Goal: Task Accomplishment & Management: Complete application form

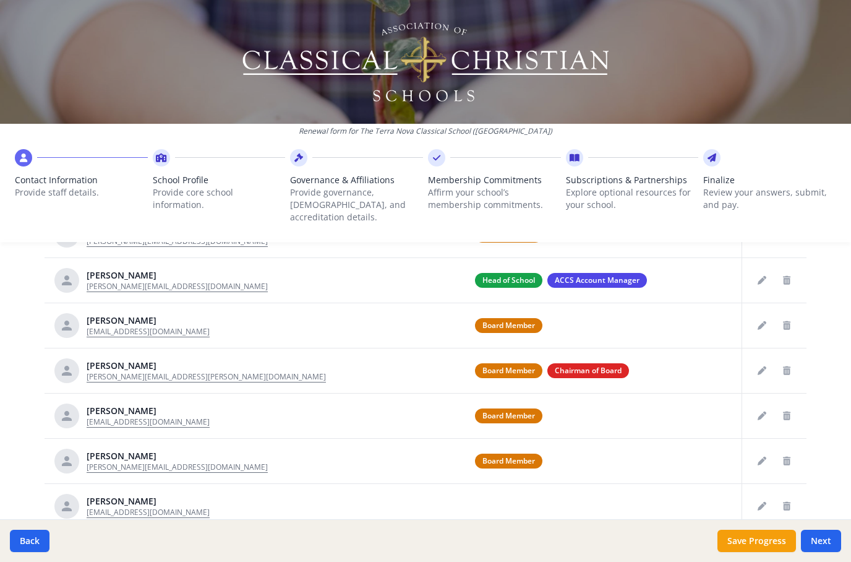
scroll to position [545, 0]
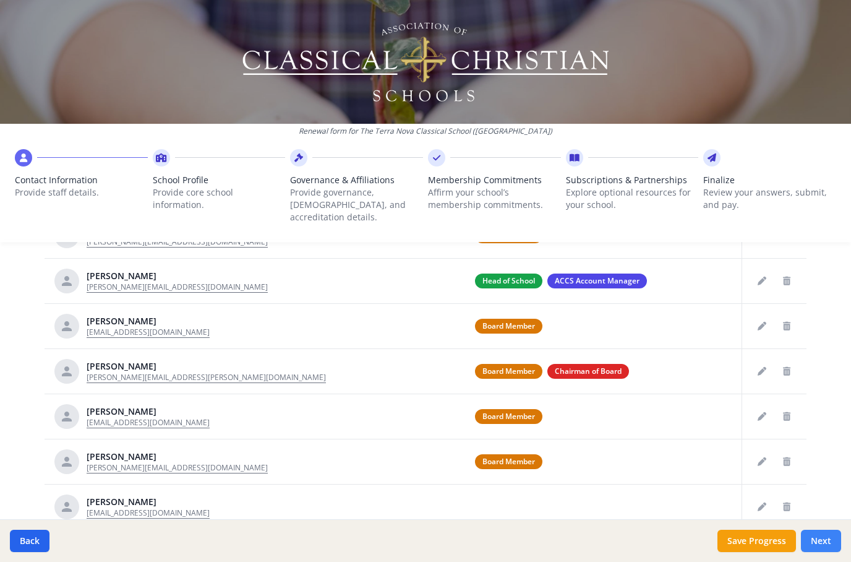
click at [825, 541] on button "Next" at bounding box center [821, 540] width 40 height 22
type input "[PHONE_NUMBER]"
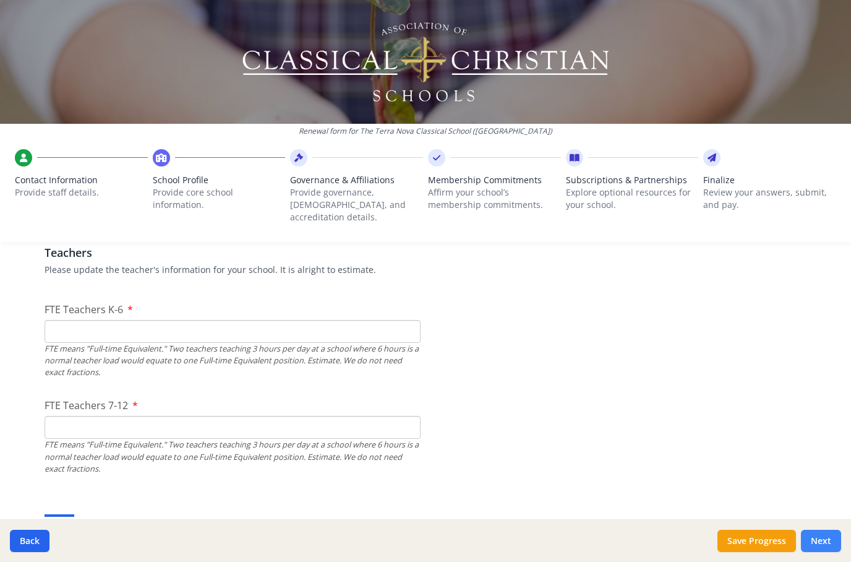
scroll to position [736, 0]
click at [67, 320] on input "FTE Teachers K-6" at bounding box center [233, 331] width 376 height 23
type input "5"
click at [235, 424] on input "FTE Teachers 7-12" at bounding box center [233, 427] width 376 height 23
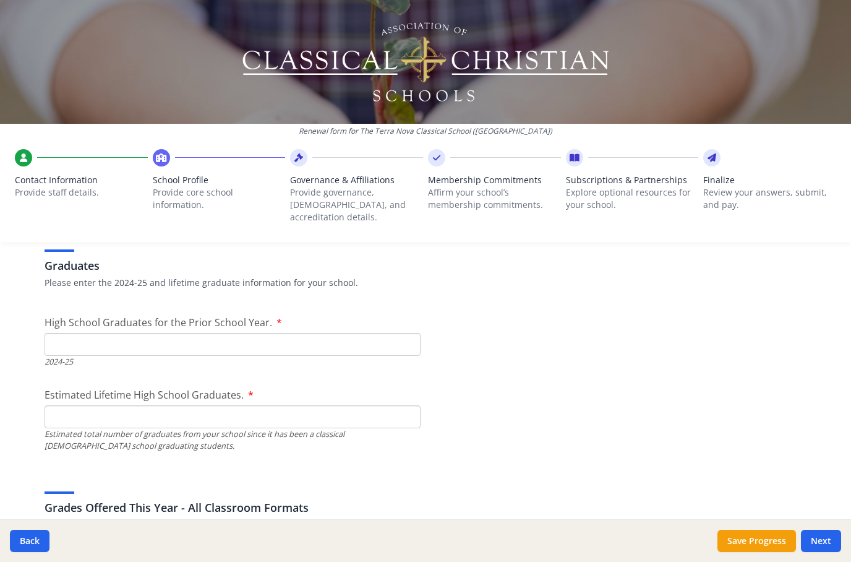
scroll to position [1746, 0]
type input "2"
click at [66, 332] on input "High School Graduates for the Prior School Year." at bounding box center [233, 343] width 376 height 23
type input "0"
click at [84, 405] on input "Estimated Lifetime High School Graduates." at bounding box center [233, 415] width 376 height 23
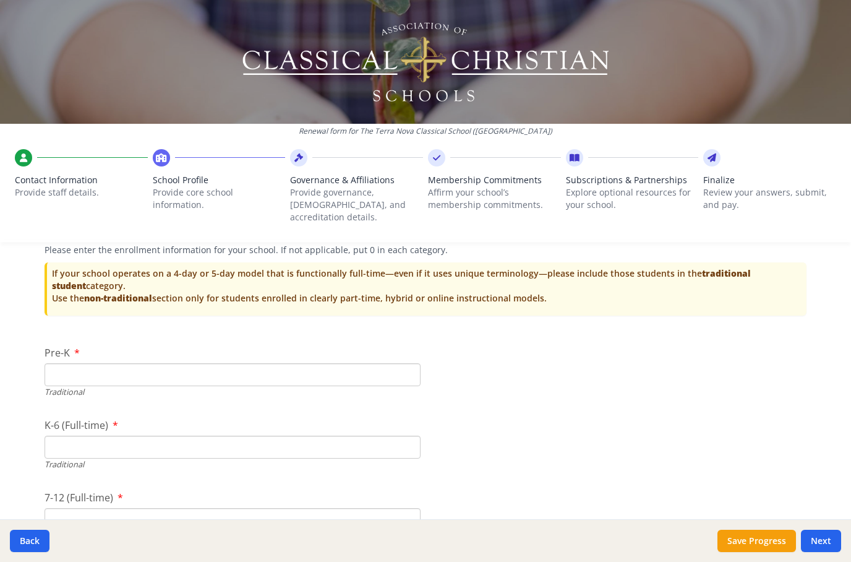
scroll to position [2503, 0]
type input "0"
click at [63, 372] on input "Pre-K" at bounding box center [233, 373] width 376 height 23
type input "12"
click at [78, 435] on input "K-6 (Full-time)" at bounding box center [233, 446] width 376 height 23
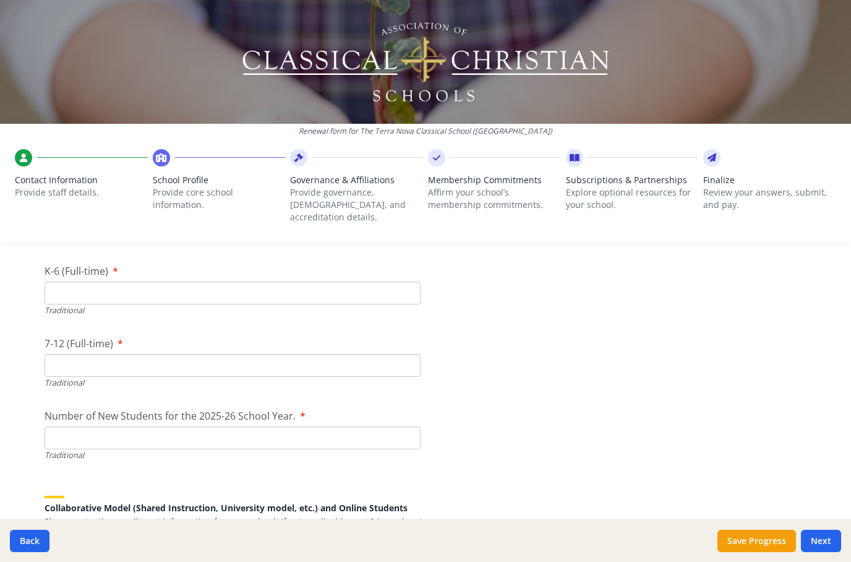
scroll to position [2655, 0]
click at [88, 356] on input "7-12 (Full-time)" at bounding box center [233, 367] width 376 height 23
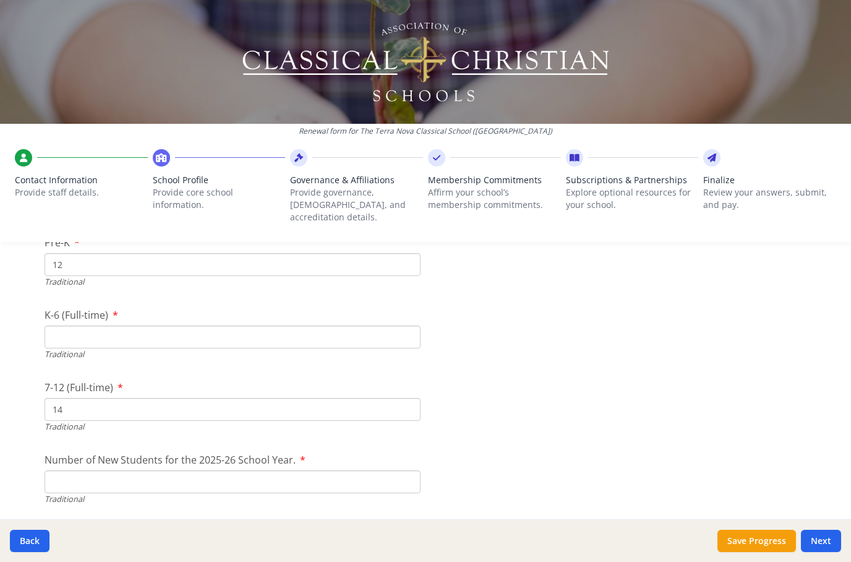
scroll to position [2611, 0]
type input "14"
click at [80, 338] on input "K-6 (Full-time)" at bounding box center [233, 338] width 376 height 23
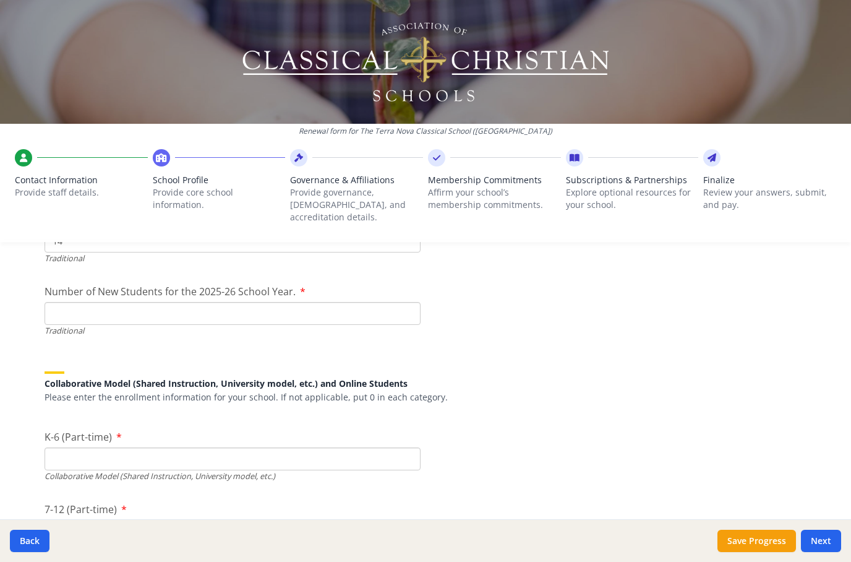
scroll to position [2782, 0]
type input "63"
click at [73, 301] on input "Number of New Students for the 2025-26 School Year." at bounding box center [233, 312] width 376 height 23
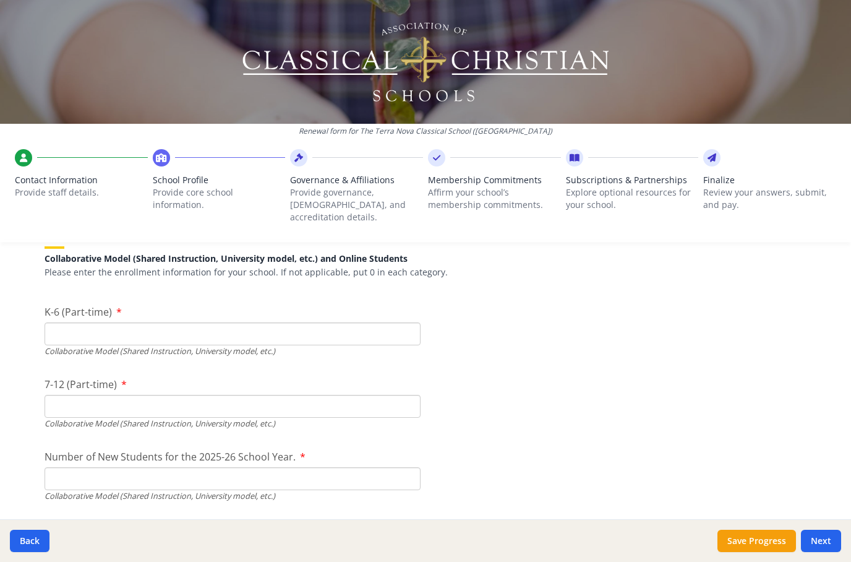
scroll to position [2904, 0]
type input "20"
click at [75, 329] on input "K-6 (Part-time)" at bounding box center [233, 335] width 376 height 23
type input "0"
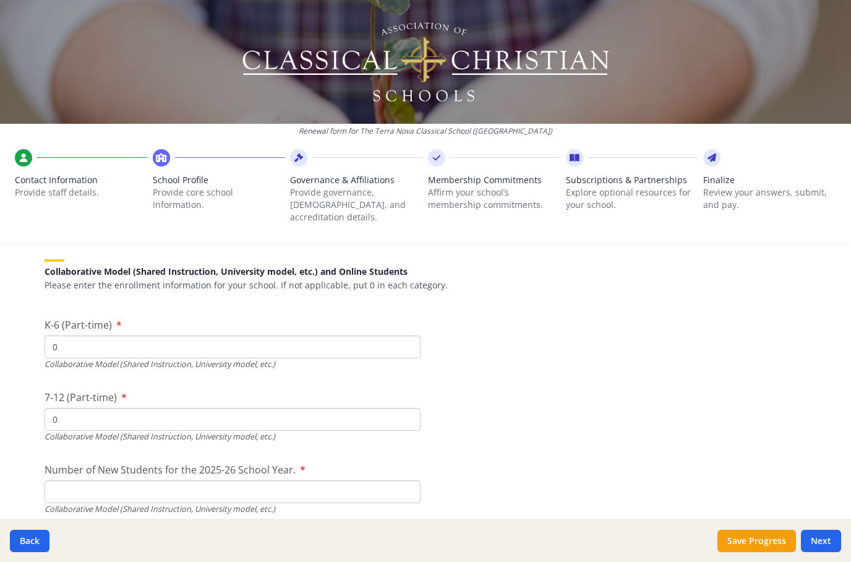
scroll to position [2919, 0]
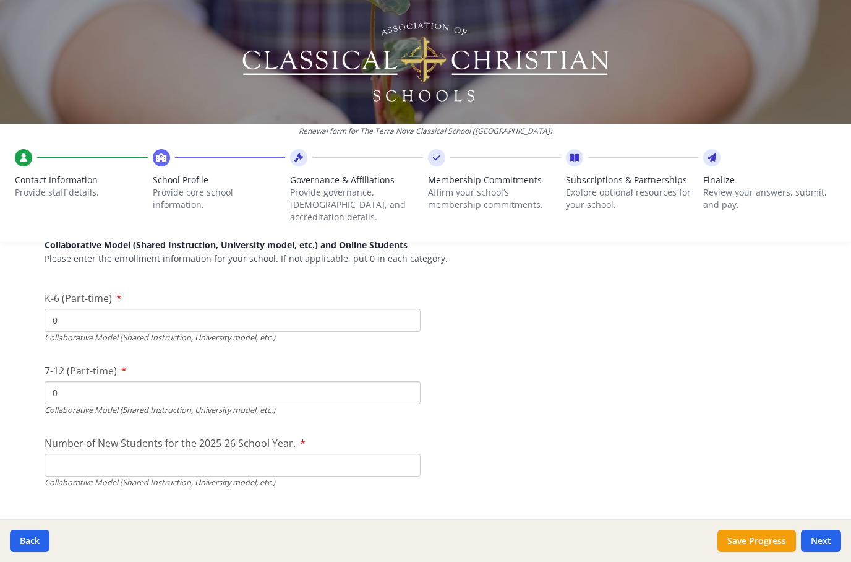
type input "0"
click at [77, 312] on input "0" at bounding box center [233, 320] width 376 height 23
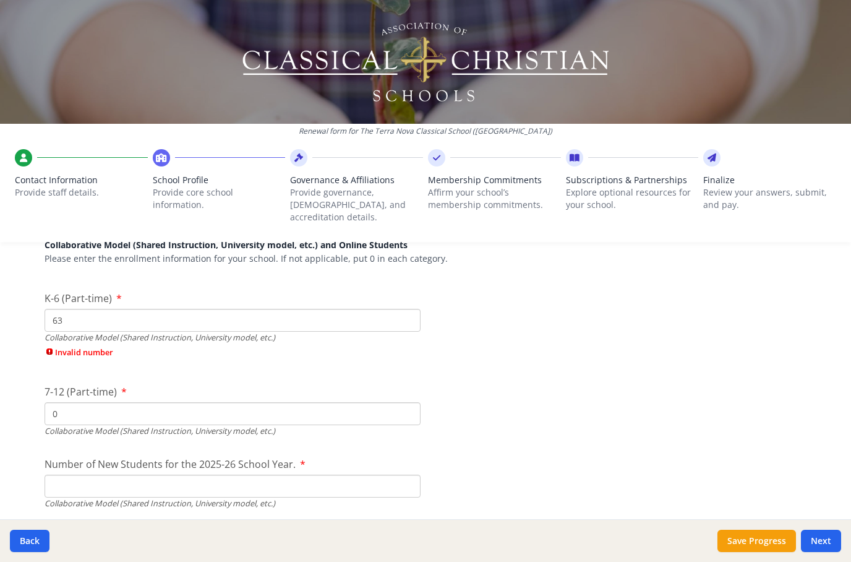
type input "63"
click at [79, 403] on div "7-12 (Part-time) 0 Collaborative Model (Shared Instruction, University model, e…" at bounding box center [233, 410] width 376 height 53
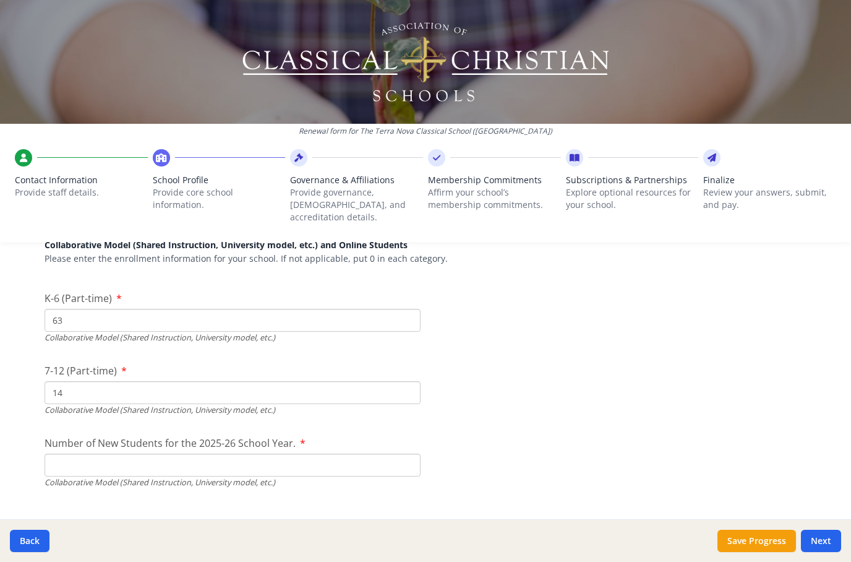
type input "14"
click at [66, 186] on input "Number of New Students for the 2025-26 School Year." at bounding box center [233, 174] width 376 height 23
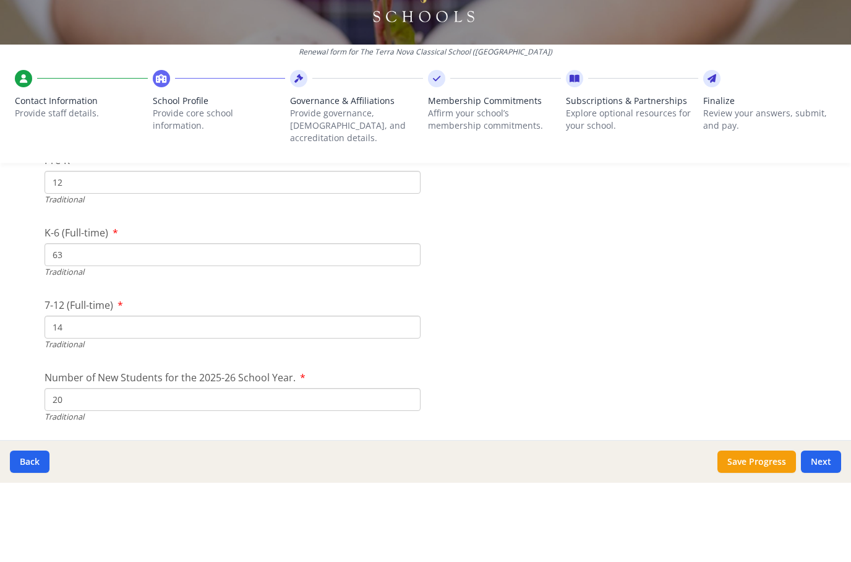
scroll to position [2615, 0]
type input "20"
click at [84, 468] on input "20" at bounding box center [233, 479] width 376 height 23
type input "2"
type input "0"
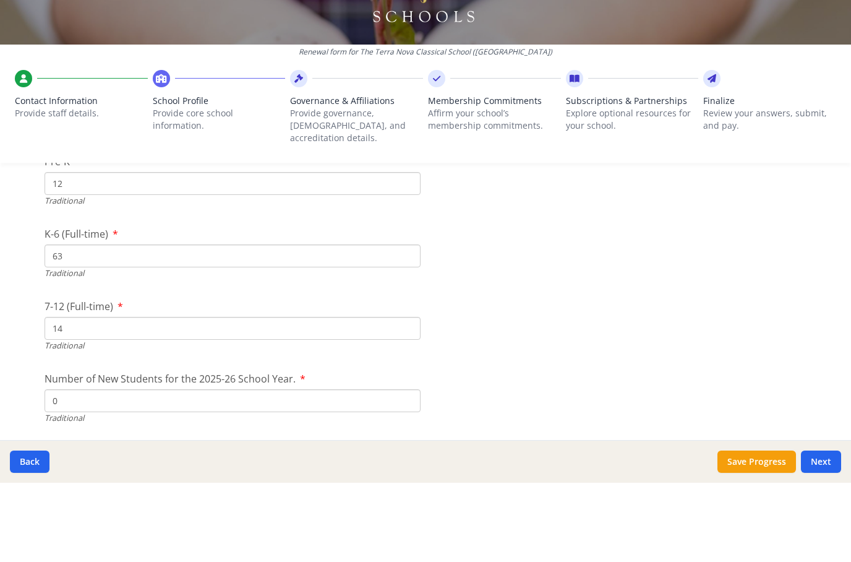
click at [86, 396] on input "14" at bounding box center [233, 407] width 376 height 23
type input "1"
type input "0"
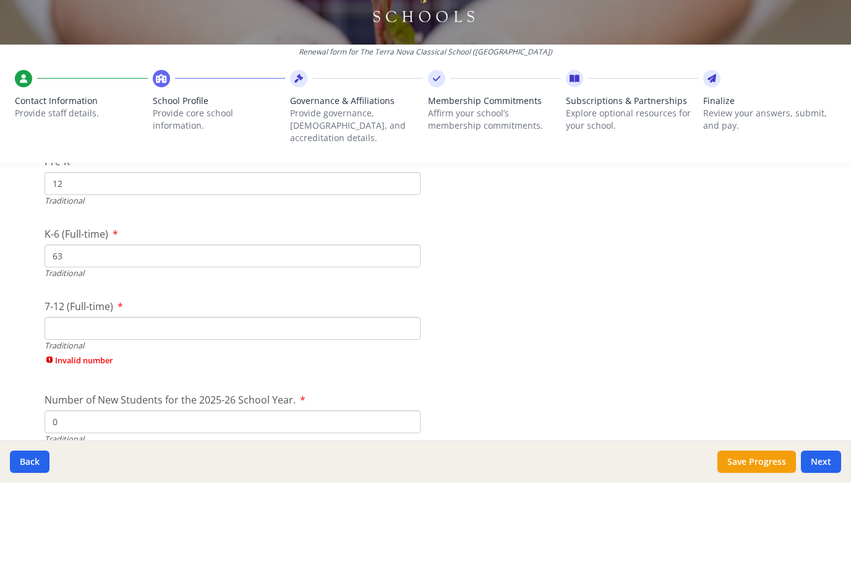
type input "0"
click at [87, 323] on input "63" at bounding box center [233, 334] width 376 height 23
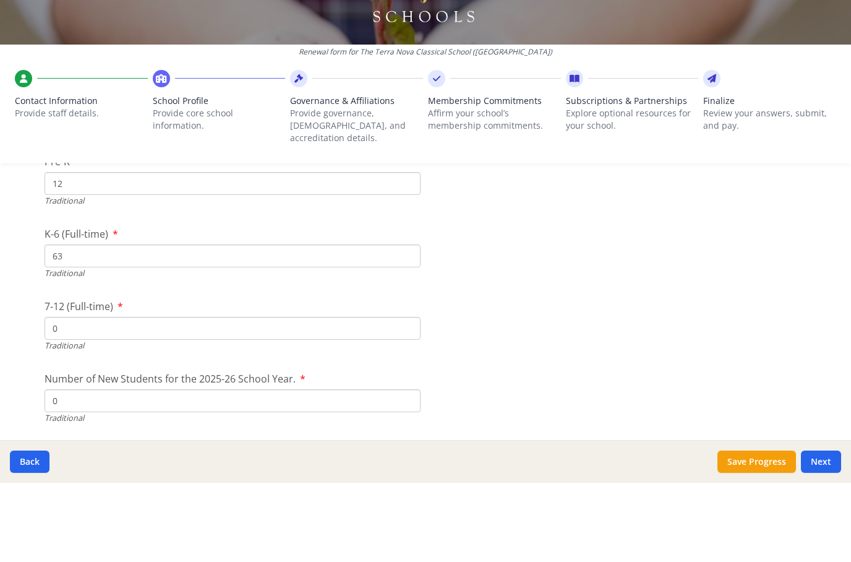
type input "6"
type input "0"
click at [91, 251] on input "12" at bounding box center [233, 262] width 376 height 23
type input "2"
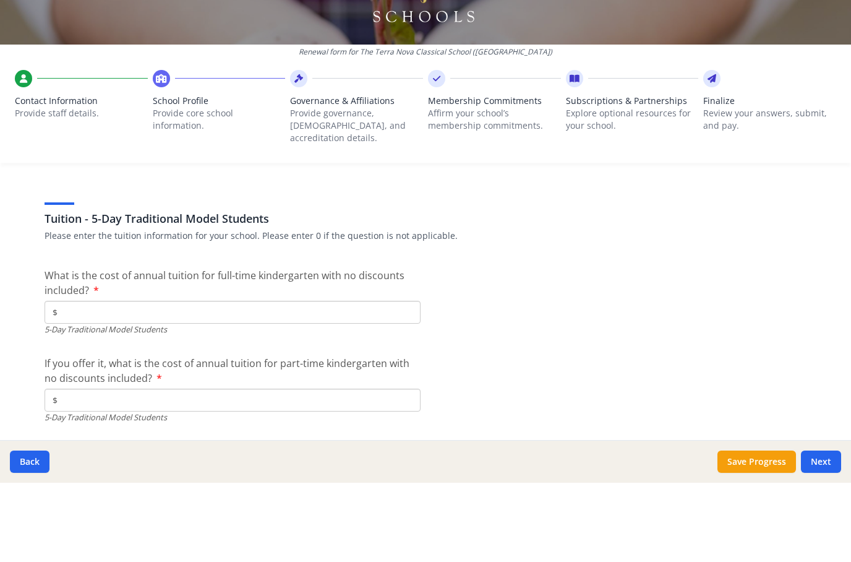
scroll to position [3154, 0]
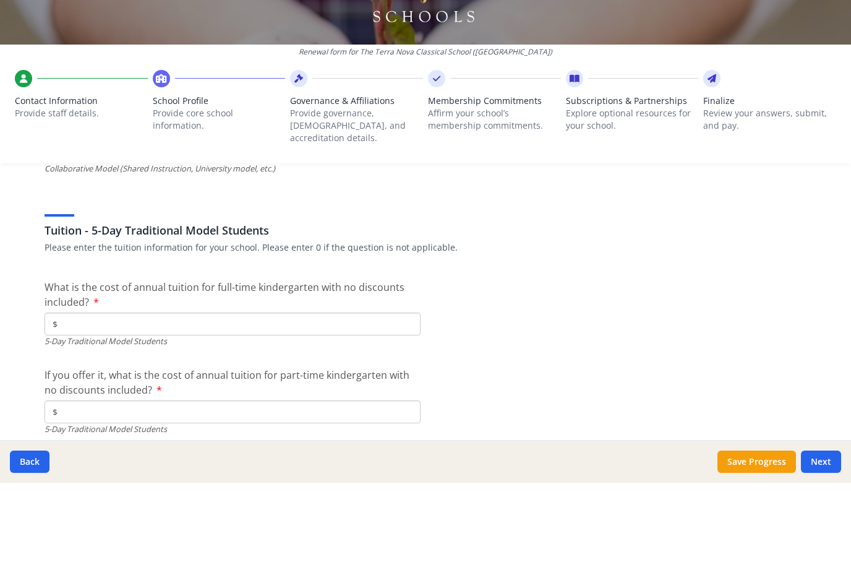
type input "0"
click at [85, 392] on input "$" at bounding box center [233, 403] width 376 height 23
type input "$0"
click at [86, 479] on input "$" at bounding box center [233, 490] width 376 height 23
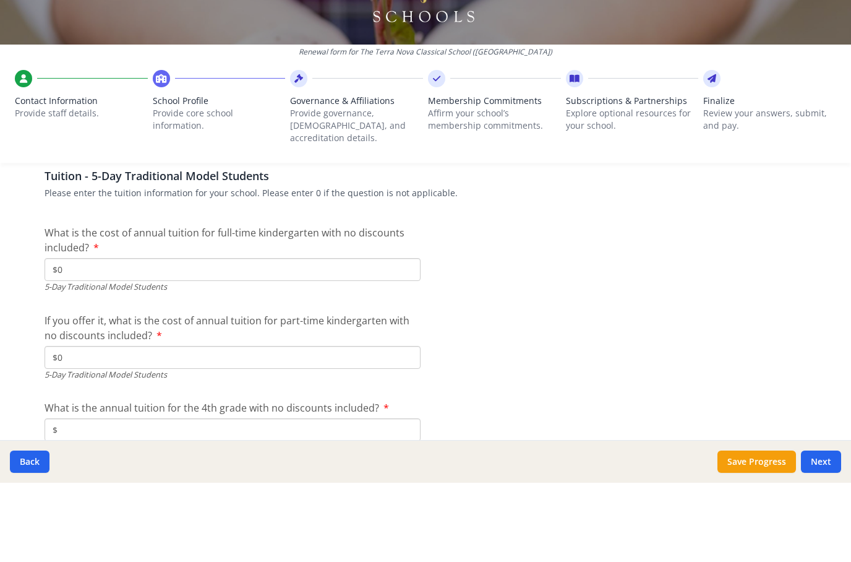
scroll to position [3211, 0]
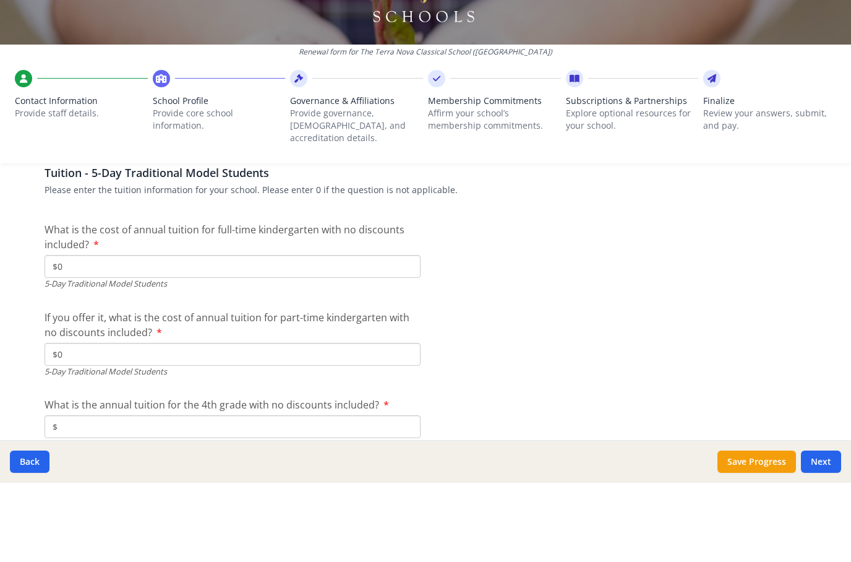
type input "$0"
click at [93, 494] on input "$" at bounding box center [233, 505] width 376 height 23
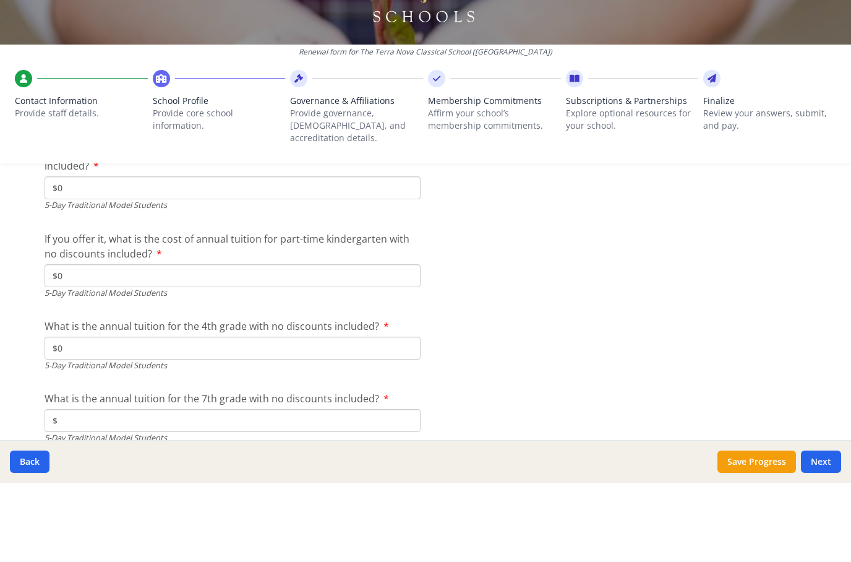
scroll to position [3305, 0]
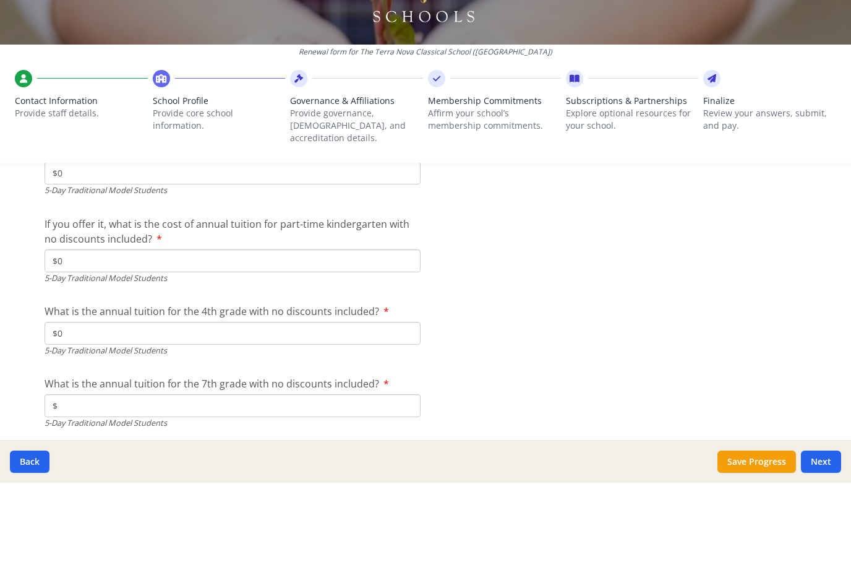
type input "$0"
click at [80, 473] on input "$" at bounding box center [233, 484] width 376 height 23
type input "$0"
click at [101, 546] on input "$" at bounding box center [233, 557] width 376 height 23
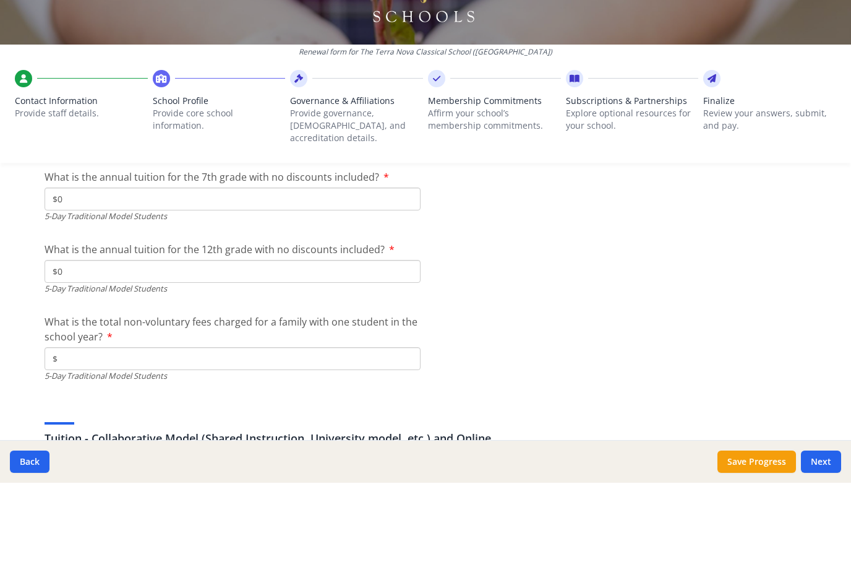
scroll to position [3510, 0]
type input "$0"
click at [88, 428] on input "$" at bounding box center [233, 439] width 376 height 23
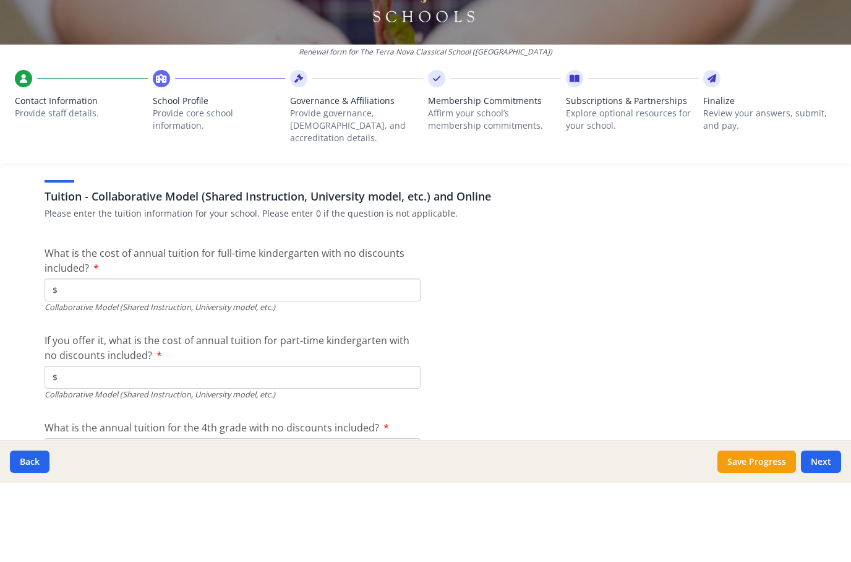
scroll to position [3771, 0]
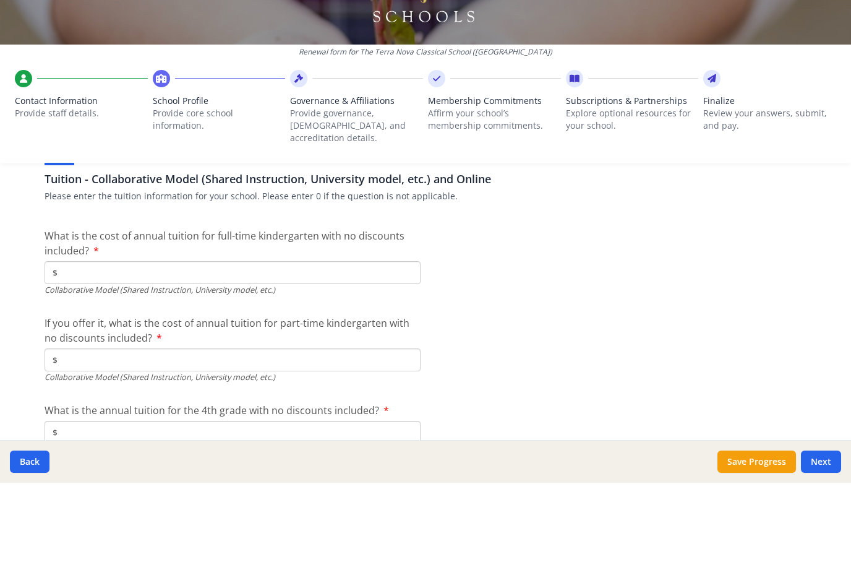
type input "$0"
type input "$8 211.00"
type input "$0"
type input "$8 211.00"
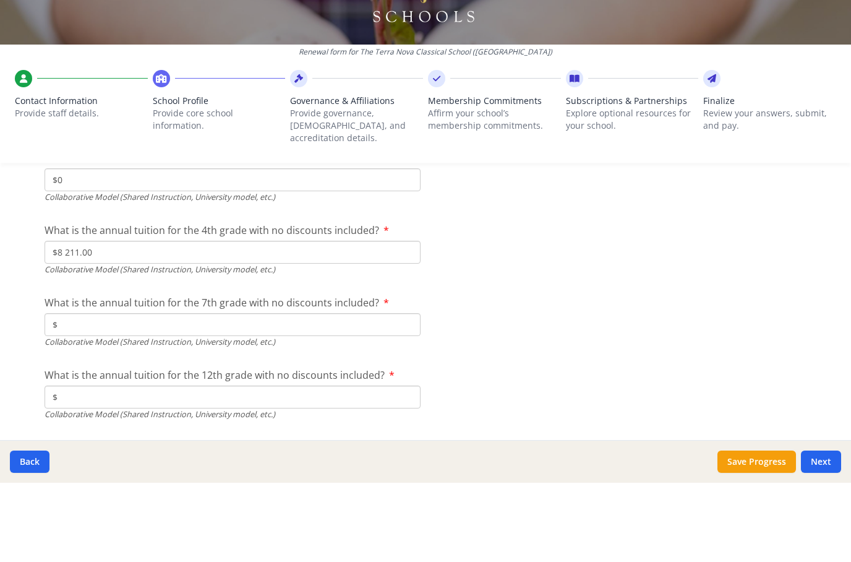
scroll to position [3951, 0]
type input "$8 211.00"
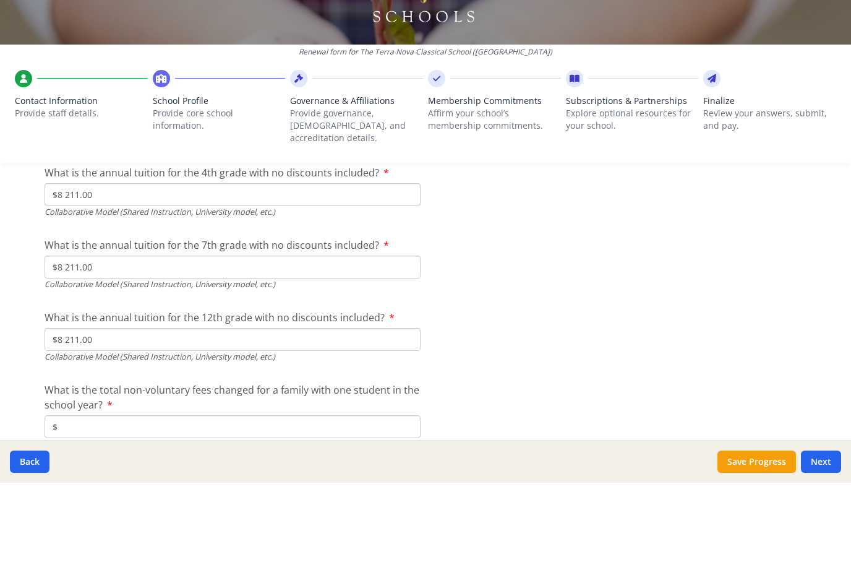
scroll to position [4007, 0]
type input "$350"
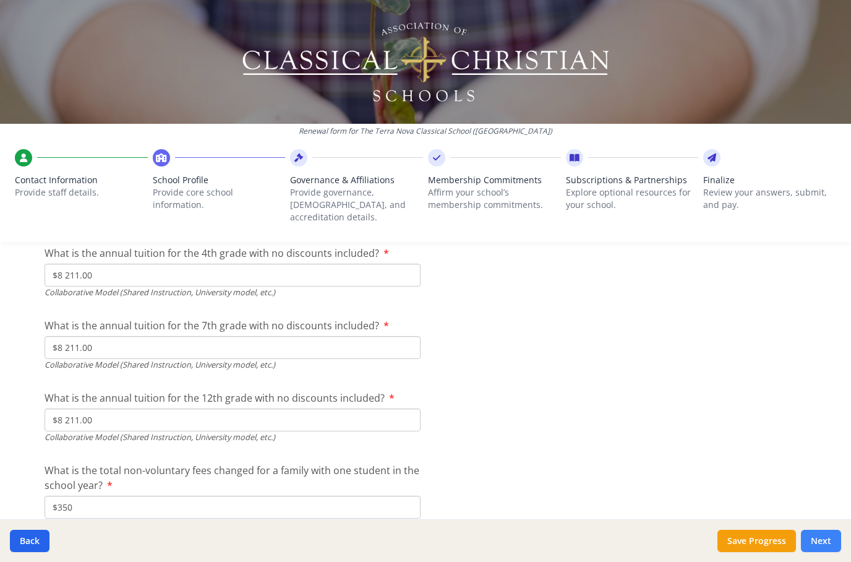
click at [822, 540] on button "Next" at bounding box center [821, 540] width 40 height 22
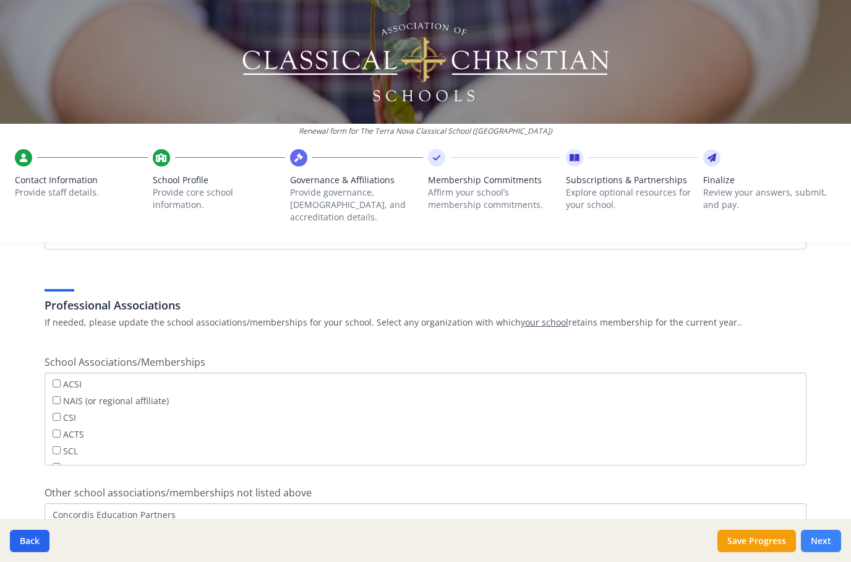
scroll to position [690, 0]
click at [825, 542] on button "Next" at bounding box center [821, 540] width 40 height 22
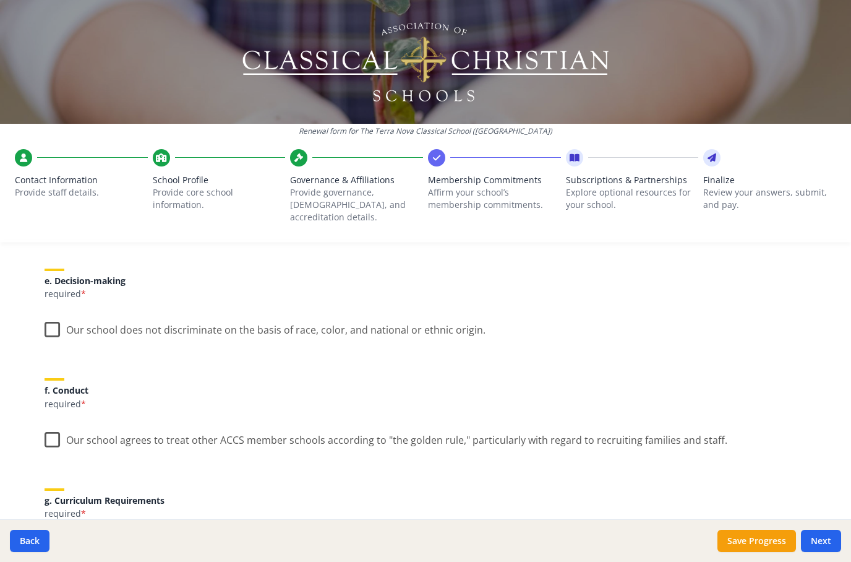
click at [51, 314] on label "Our school does not discriminate on the basis of race, color, and national or e…" at bounding box center [265, 327] width 441 height 27
click at [0, 0] on input "Our school does not discriminate on the basis of race, color, and national or e…" at bounding box center [0, 0] width 0 height 0
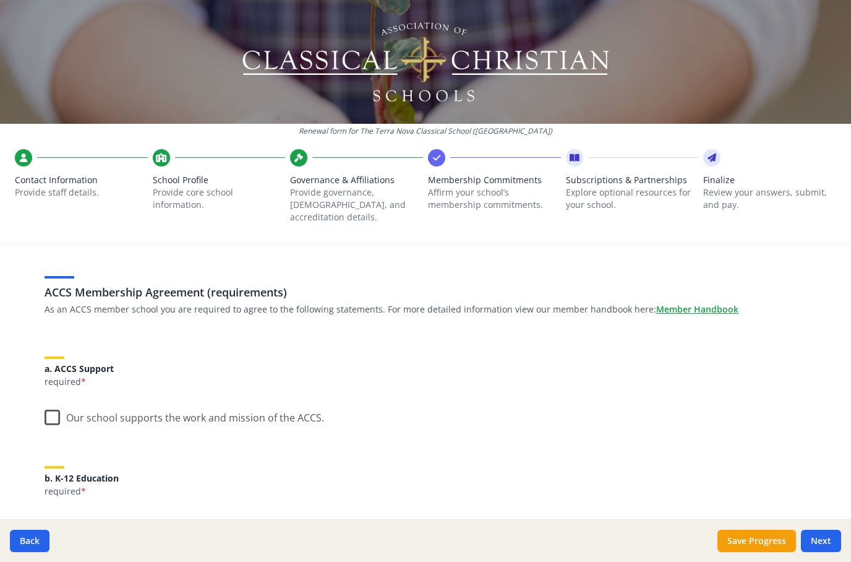
scroll to position [56, 0]
click at [48, 400] on label "Our school supports the work and mission of the ACCS." at bounding box center [185, 413] width 280 height 27
click at [0, 0] on input "Our school supports the work and mission of the ACCS." at bounding box center [0, 0] width 0 height 0
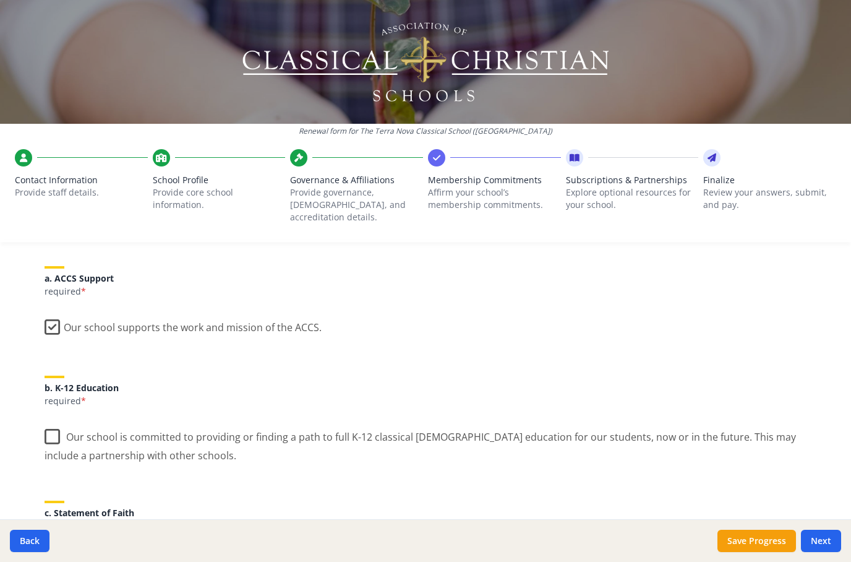
scroll to position [147, 0]
click at [54, 419] on label "Our school is committed to providing or finding a path to full K-12 classical […" at bounding box center [426, 439] width 762 height 41
click at [0, 0] on input "Our school is committed to providing or finding a path to full K-12 classical […" at bounding box center [0, 0] width 0 height 0
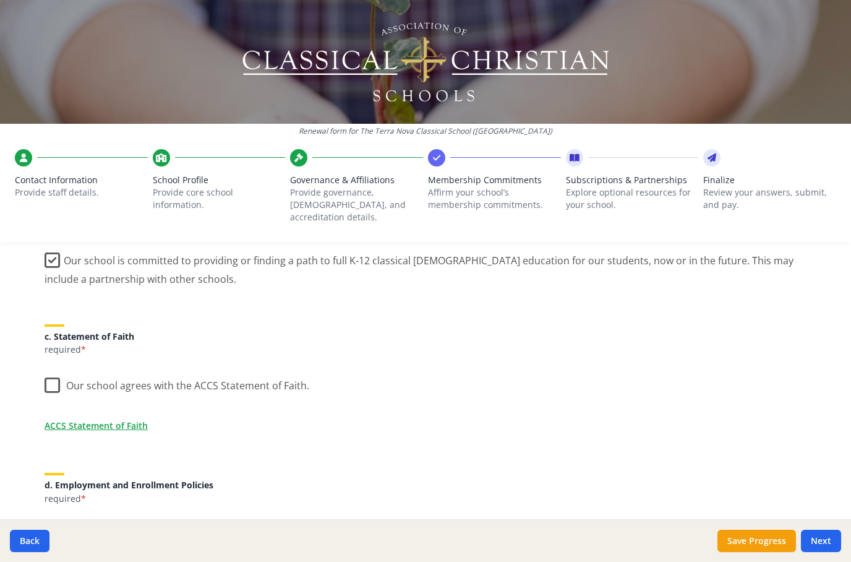
scroll to position [322, 0]
click at [55, 369] on label "Our school agrees with the ACCS Statement of Faith." at bounding box center [177, 382] width 265 height 27
click at [0, 0] on input "Our school agrees with the ACCS Statement of Faith." at bounding box center [0, 0] width 0 height 0
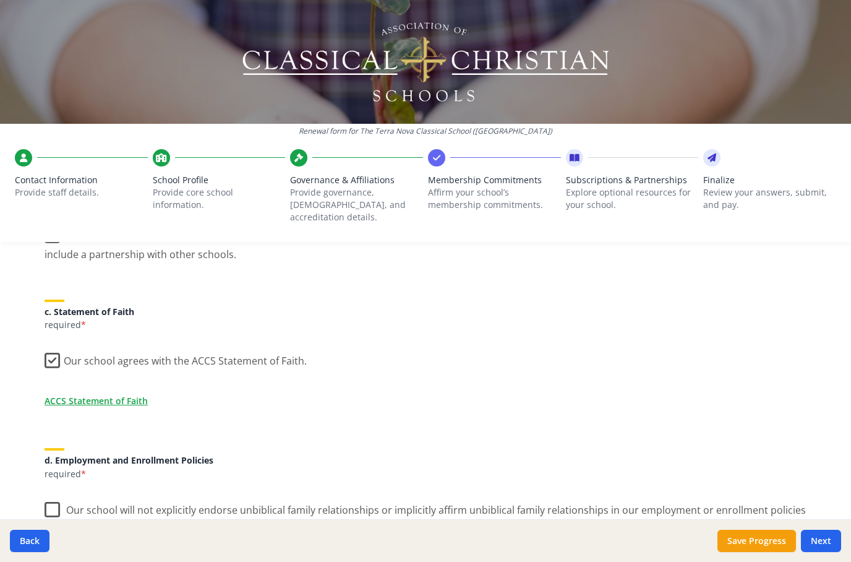
scroll to position [380, 0]
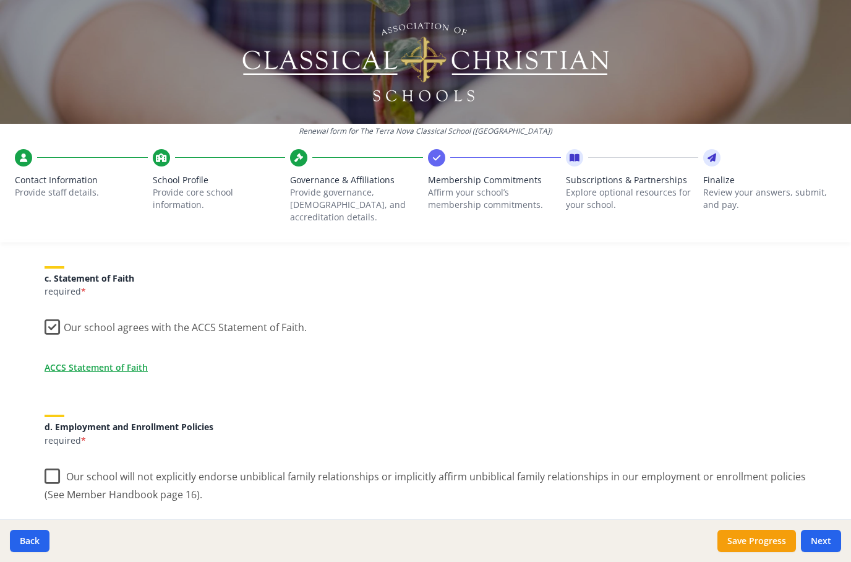
click at [59, 460] on label "Our school will not explicitly endorse unbiblical family relationships or impli…" at bounding box center [426, 480] width 762 height 41
click at [0, 0] on input "Our school will not explicitly endorse unbiblical family relationships or impli…" at bounding box center [0, 0] width 0 height 0
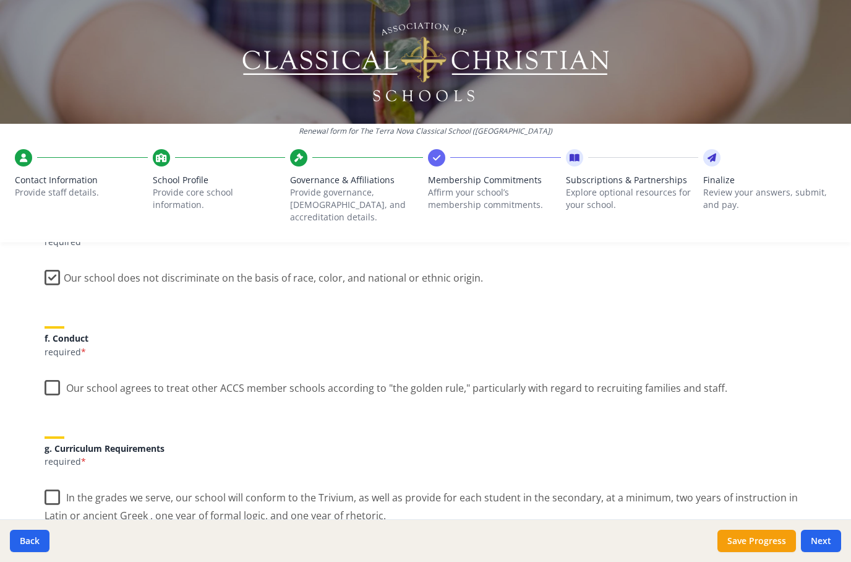
scroll to position [752, 0]
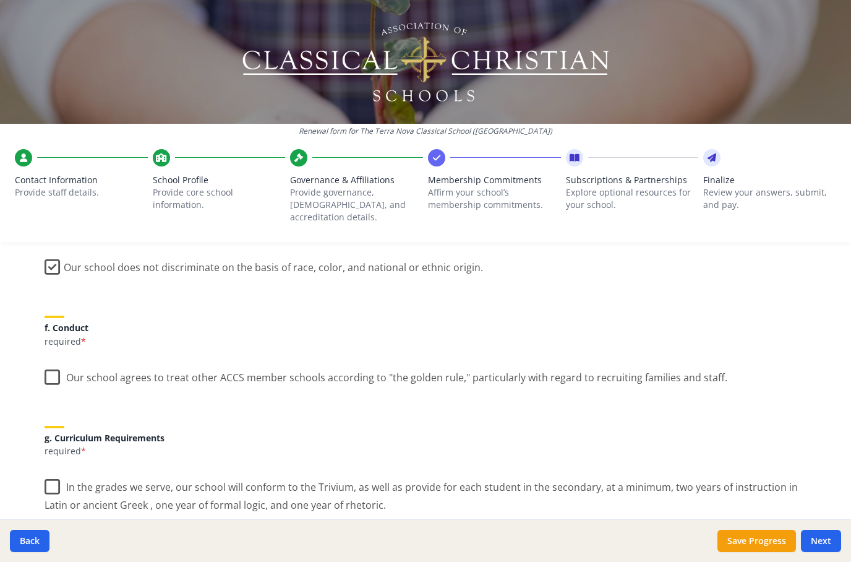
click at [53, 361] on label "Our school agrees to treat other ACCS member schools according to "the golden r…" at bounding box center [386, 374] width 683 height 27
click at [0, 0] on input "Our school agrees to treat other ACCS member schools according to "the golden r…" at bounding box center [0, 0] width 0 height 0
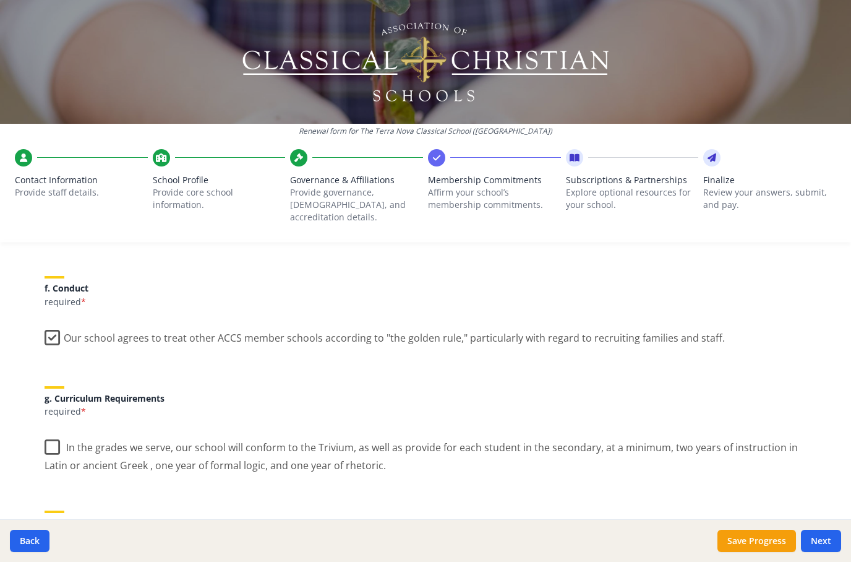
scroll to position [794, 0]
click at [56, 429] on label "In the grades we serve, our school will conform to the Trivium, as well as prov…" at bounding box center [426, 449] width 762 height 41
click at [0, 0] on input "In the grades we serve, our school will conform to the Trivium, as well as prov…" at bounding box center [0, 0] width 0 height 0
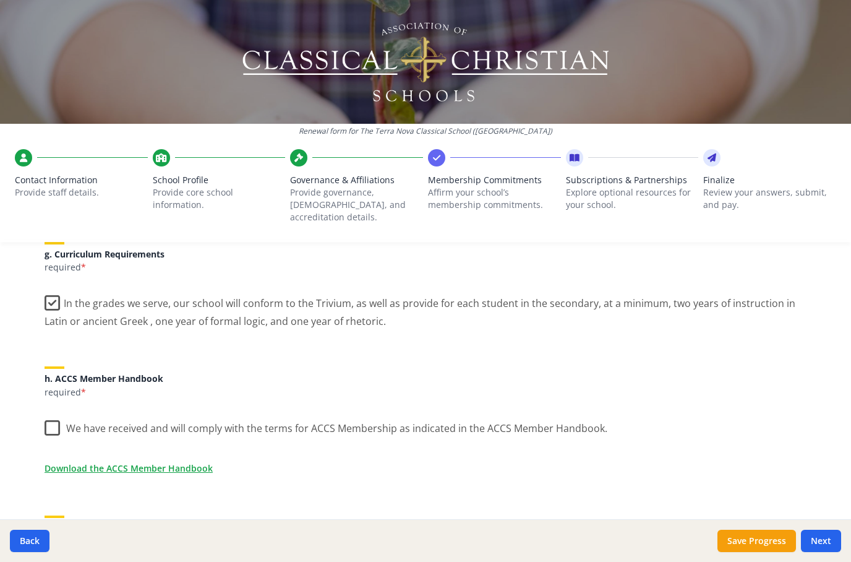
scroll to position [933, 0]
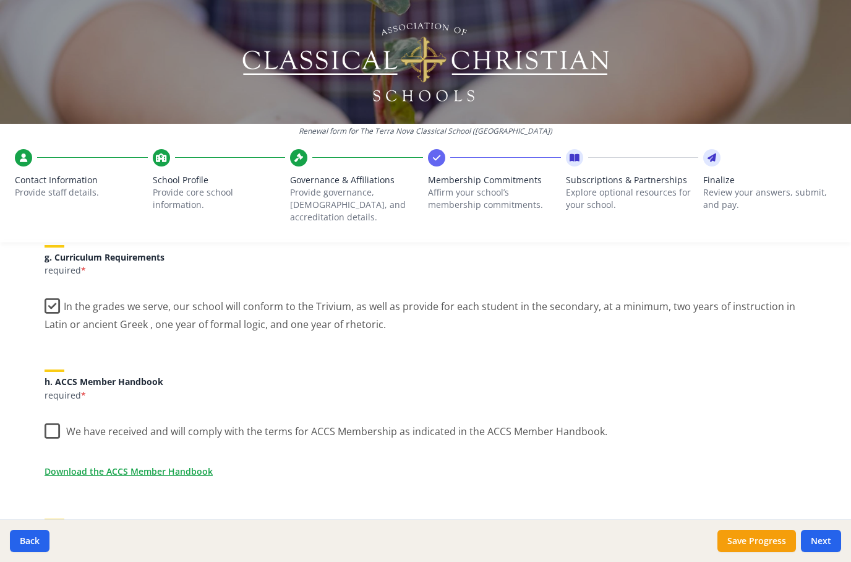
click at [61, 415] on label "We have received and will comply with the terms for ACCS Membership as indicate…" at bounding box center [326, 428] width 563 height 27
click at [0, 0] on input "We have received and will comply with the terms for ACCS Membership as indicate…" at bounding box center [0, 0] width 0 height 0
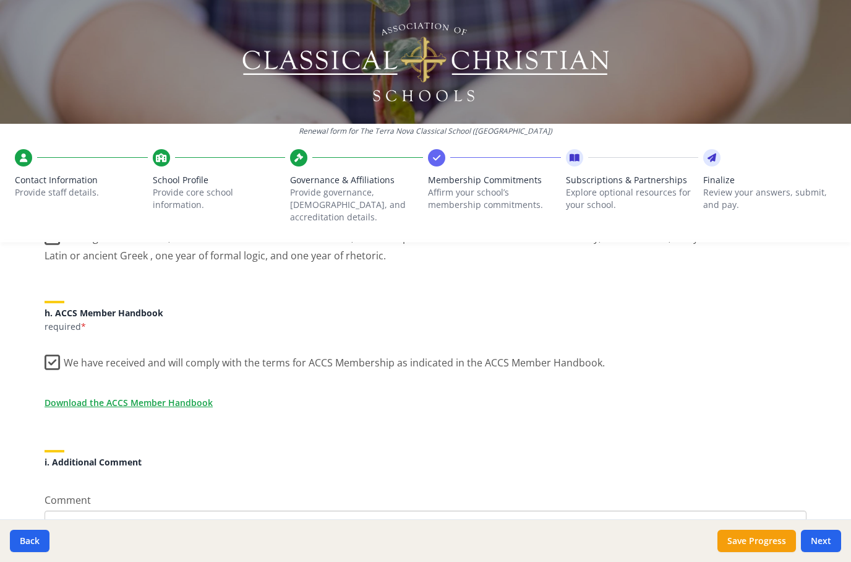
scroll to position [1004, 0]
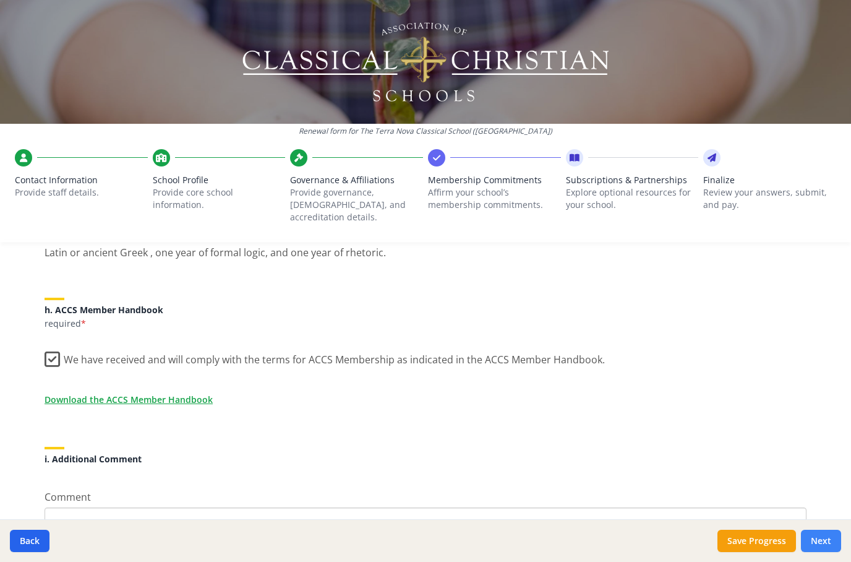
click at [826, 539] on button "Next" at bounding box center [821, 540] width 40 height 22
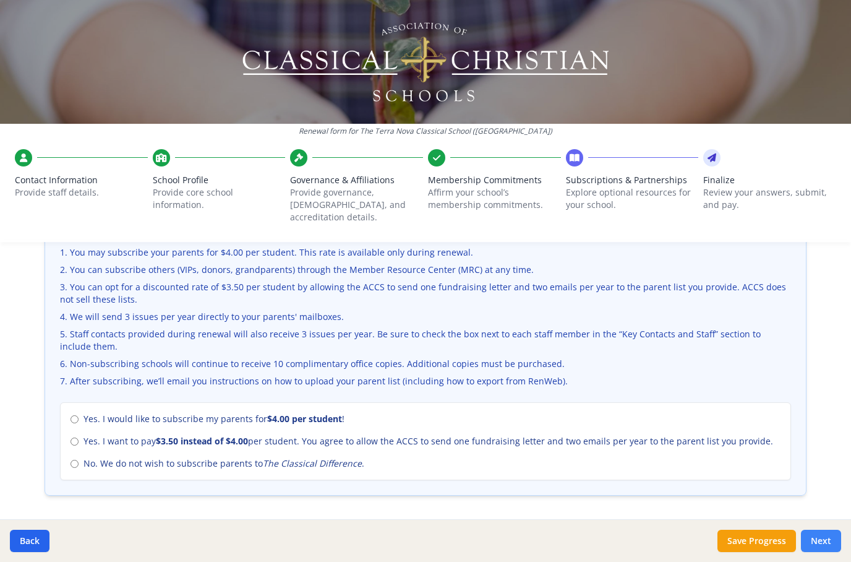
scroll to position [468, 0]
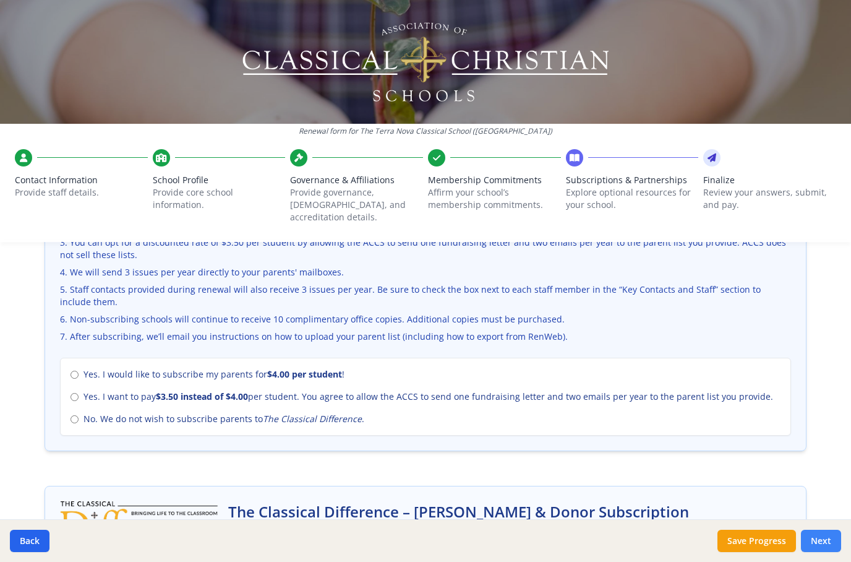
click at [77, 415] on input "No. We do not wish to subscribe parents to The Classical Difference ." at bounding box center [75, 419] width 8 height 8
radio input "true"
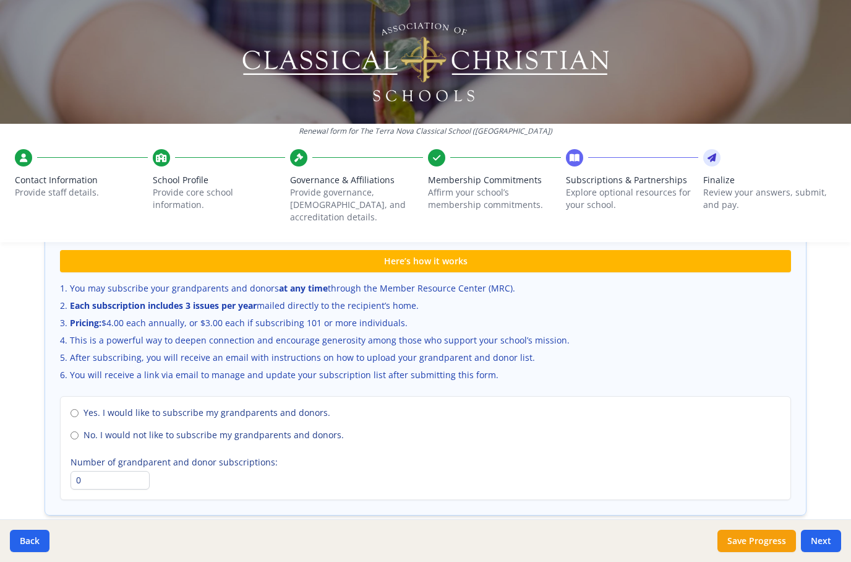
scroll to position [801, 0]
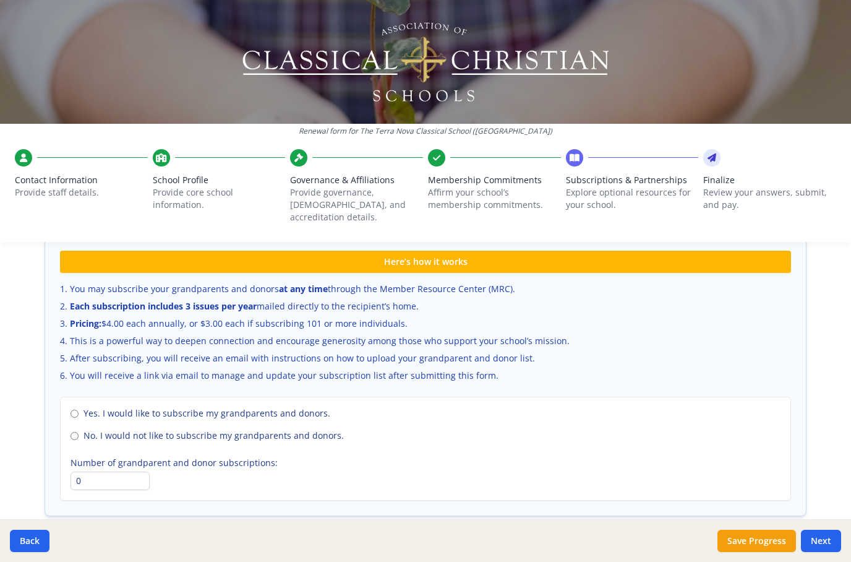
click at [74, 432] on input "No. I would not like to subscribe my grandparents and donors." at bounding box center [75, 436] width 8 height 8
radio input "true"
click at [821, 544] on button "Next" at bounding box center [821, 540] width 40 height 22
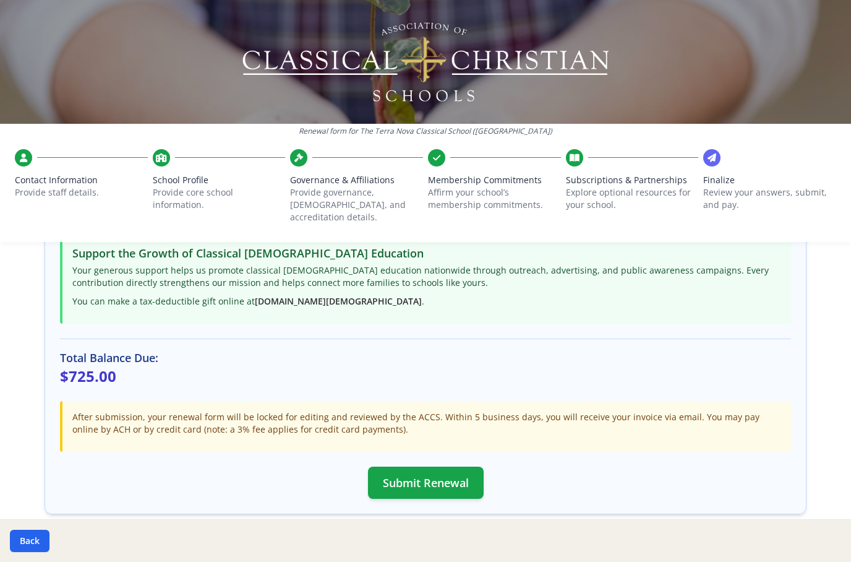
click at [823, 550] on div "Back" at bounding box center [425, 540] width 851 height 43
click at [398, 466] on button "Submit Renewal" at bounding box center [426, 482] width 116 height 32
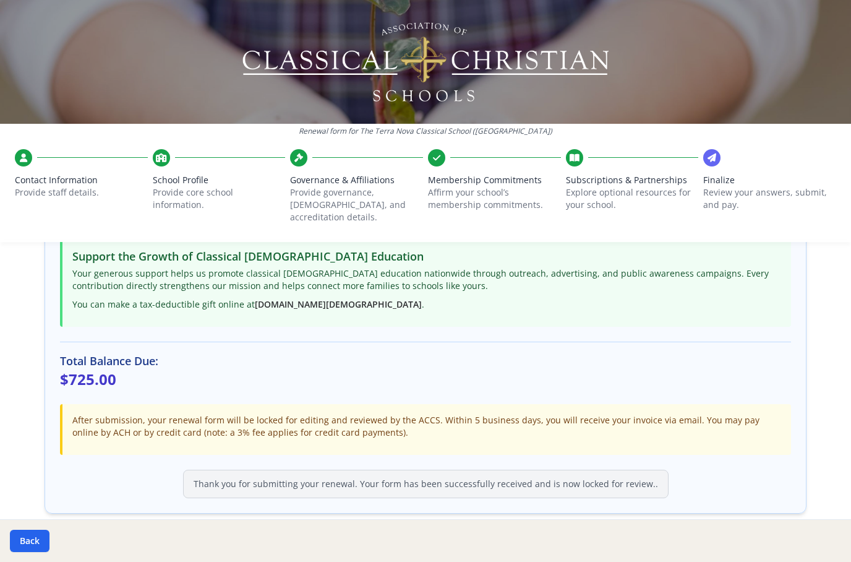
scroll to position [276, 0]
